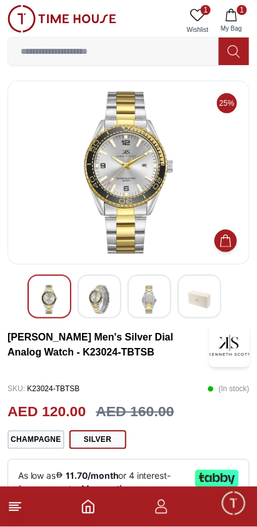
click at [144, 297] on img at bounding box center [149, 299] width 23 height 29
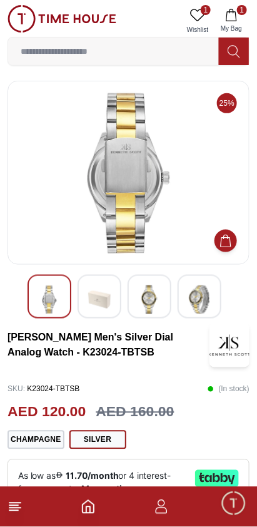
click at [109, 294] on img at bounding box center [99, 299] width 23 height 29
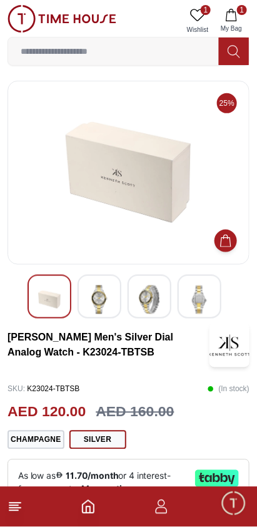
click at [61, 307] on div at bounding box center [50, 297] width 44 height 44
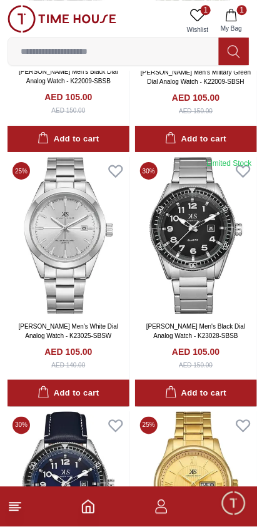
scroll to position [7016, 0]
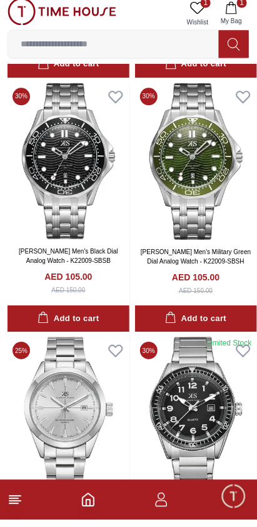
scroll to position [6903, 0]
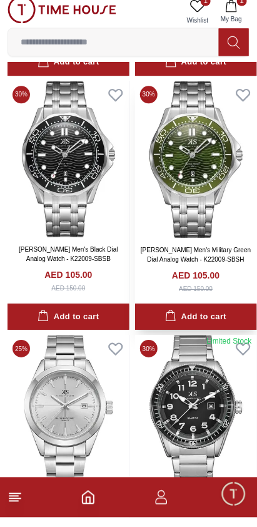
click at [165, 206] on img at bounding box center [196, 168] width 122 height 157
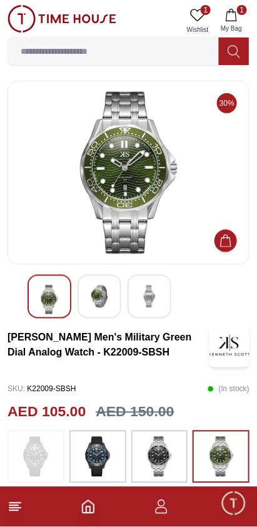
click at [92, 295] on img at bounding box center [99, 296] width 23 height 23
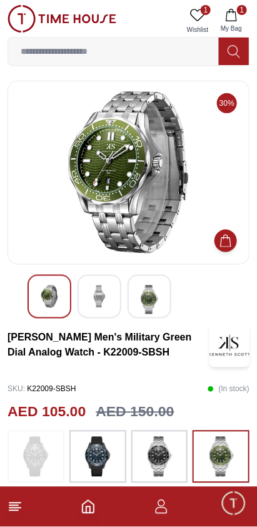
click at [153, 298] on img at bounding box center [149, 299] width 23 height 29
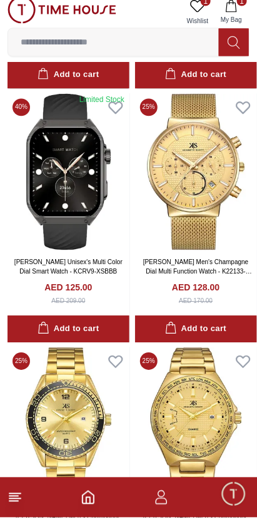
scroll to position [1806, 0]
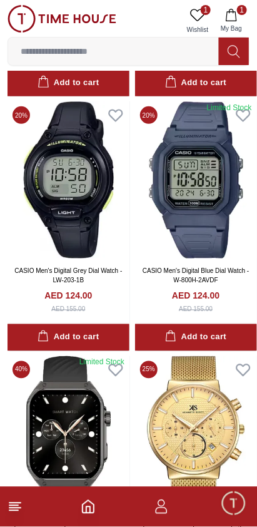
click at [177, 55] on input at bounding box center [113, 51] width 211 height 25
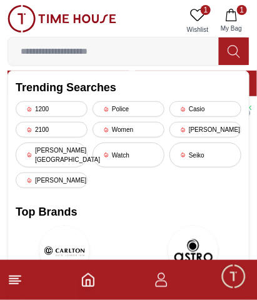
type input "*"
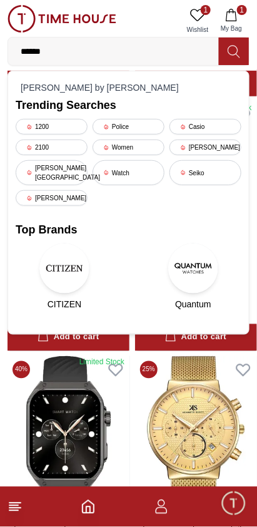
type input "******"
click at [63, 255] on img at bounding box center [64, 268] width 50 height 50
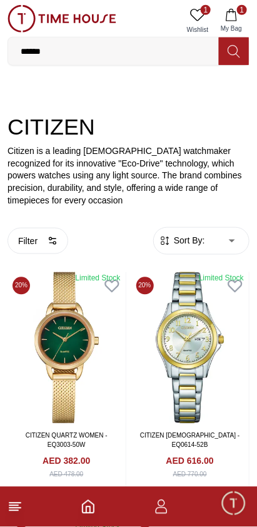
scroll to position [135, 0]
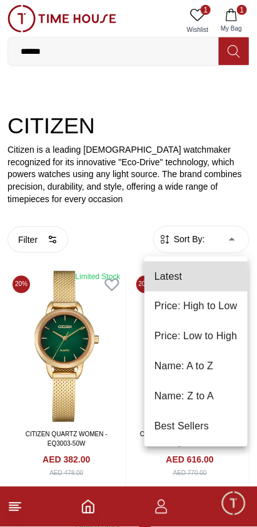
click at [193, 341] on li "Price: Low to High" at bounding box center [195, 337] width 103 height 30
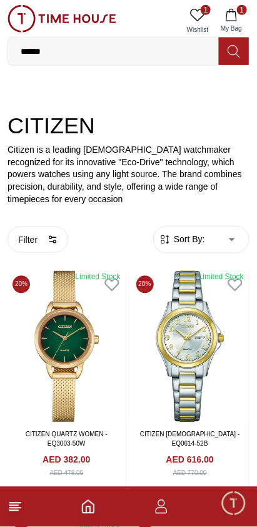
type input "*"
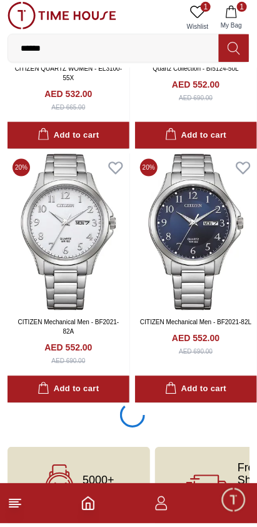
scroll to position [2503, 0]
